Goal: Task Accomplishment & Management: Use online tool/utility

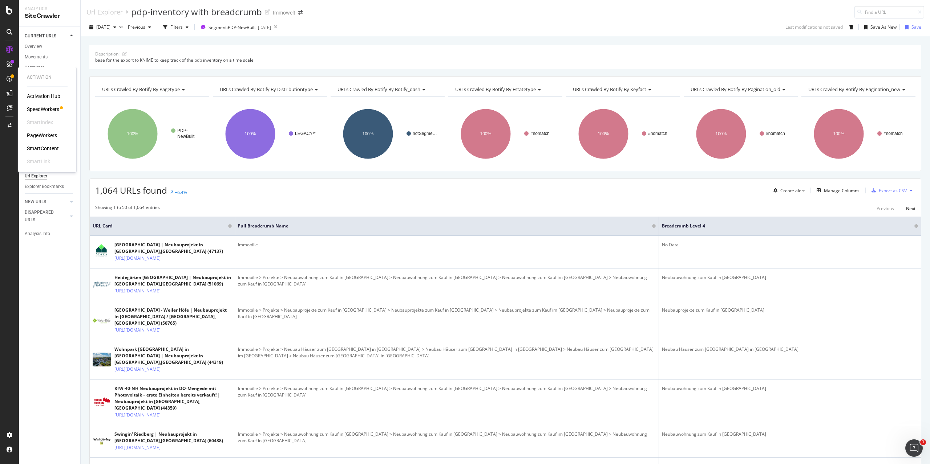
click at [34, 135] on div "PageWorkers" at bounding box center [42, 135] width 30 height 7
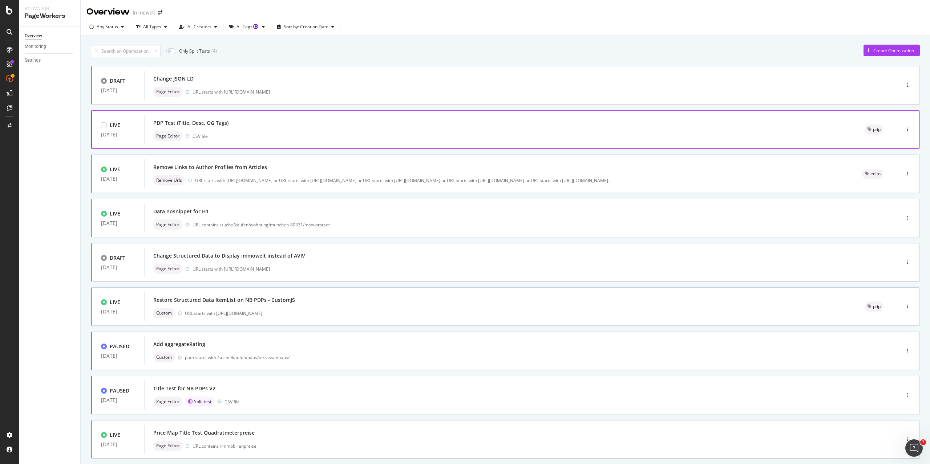
click at [318, 134] on div "Page Editor CSV file" at bounding box center [500, 136] width 694 height 10
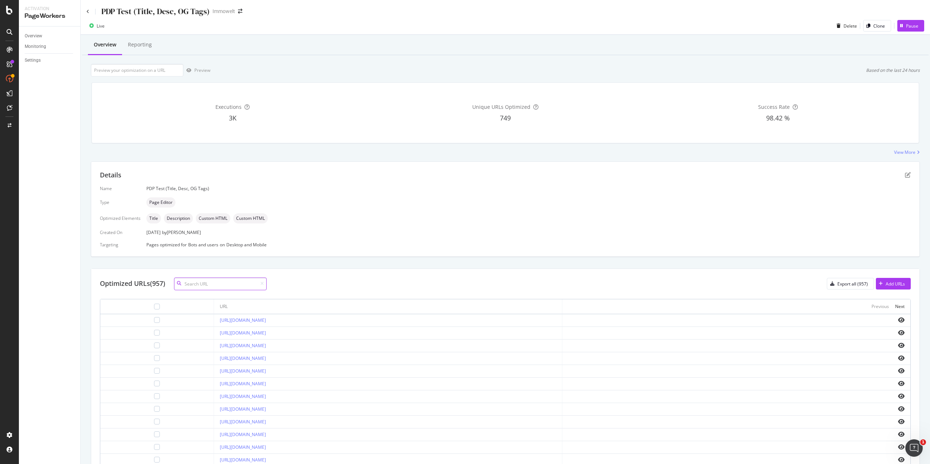
click at [215, 281] on input at bounding box center [220, 284] width 93 height 13
paste input "k2yg932"
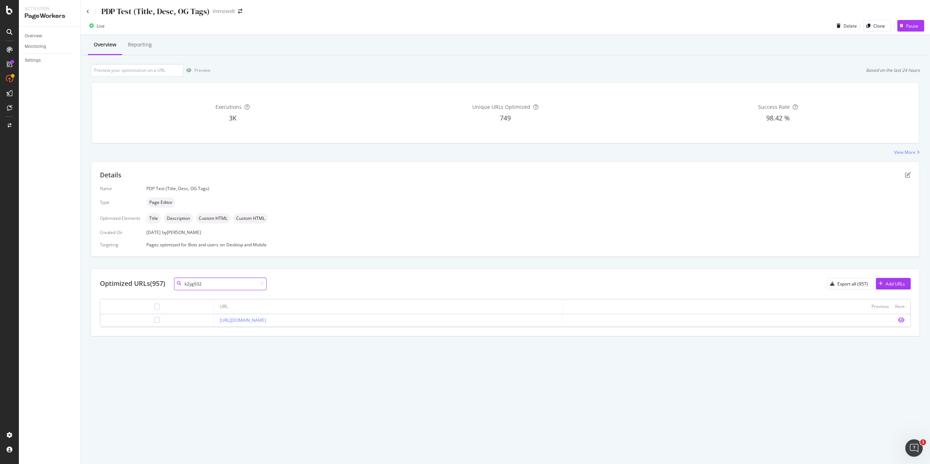
type input "k2yg932"
click at [902, 321] on icon "eye" at bounding box center [901, 320] width 7 height 6
